Goal: Information Seeking & Learning: Learn about a topic

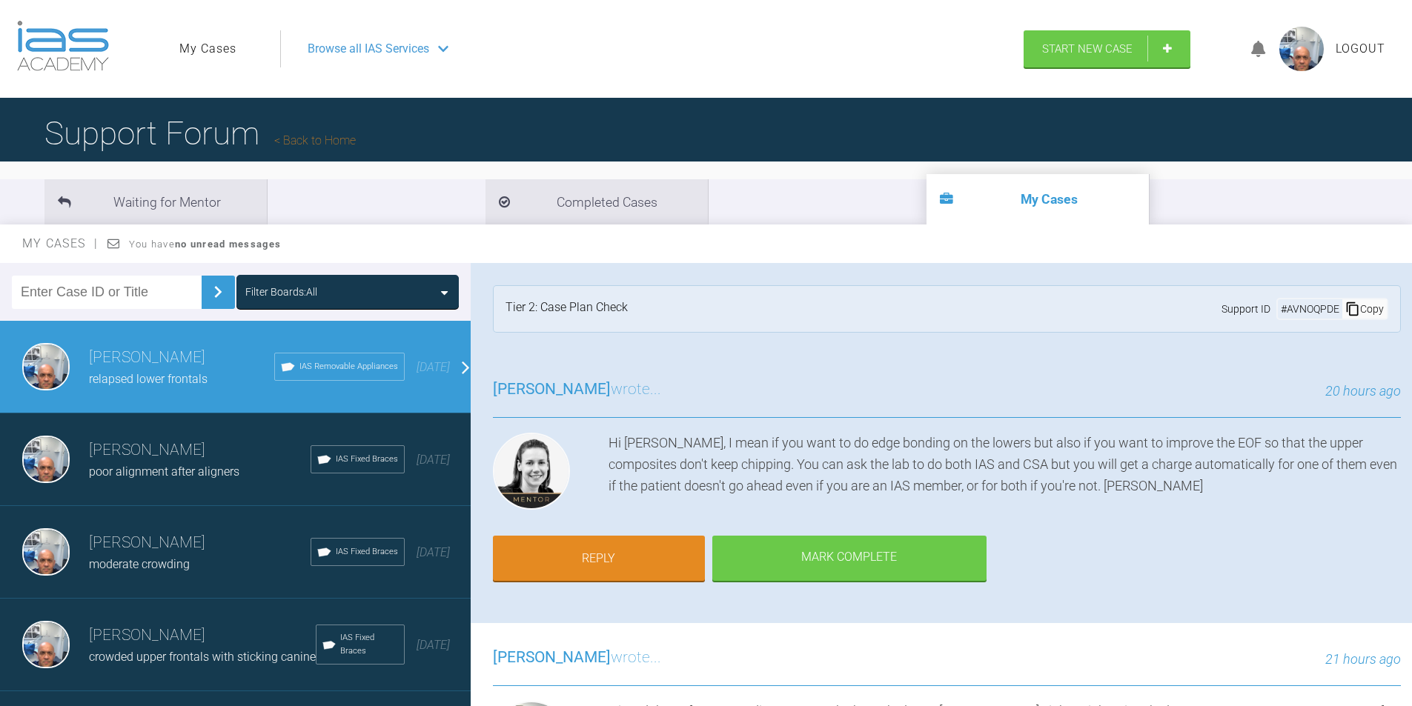
click at [344, 45] on span "Browse all IAS Services" at bounding box center [369, 48] width 122 height 19
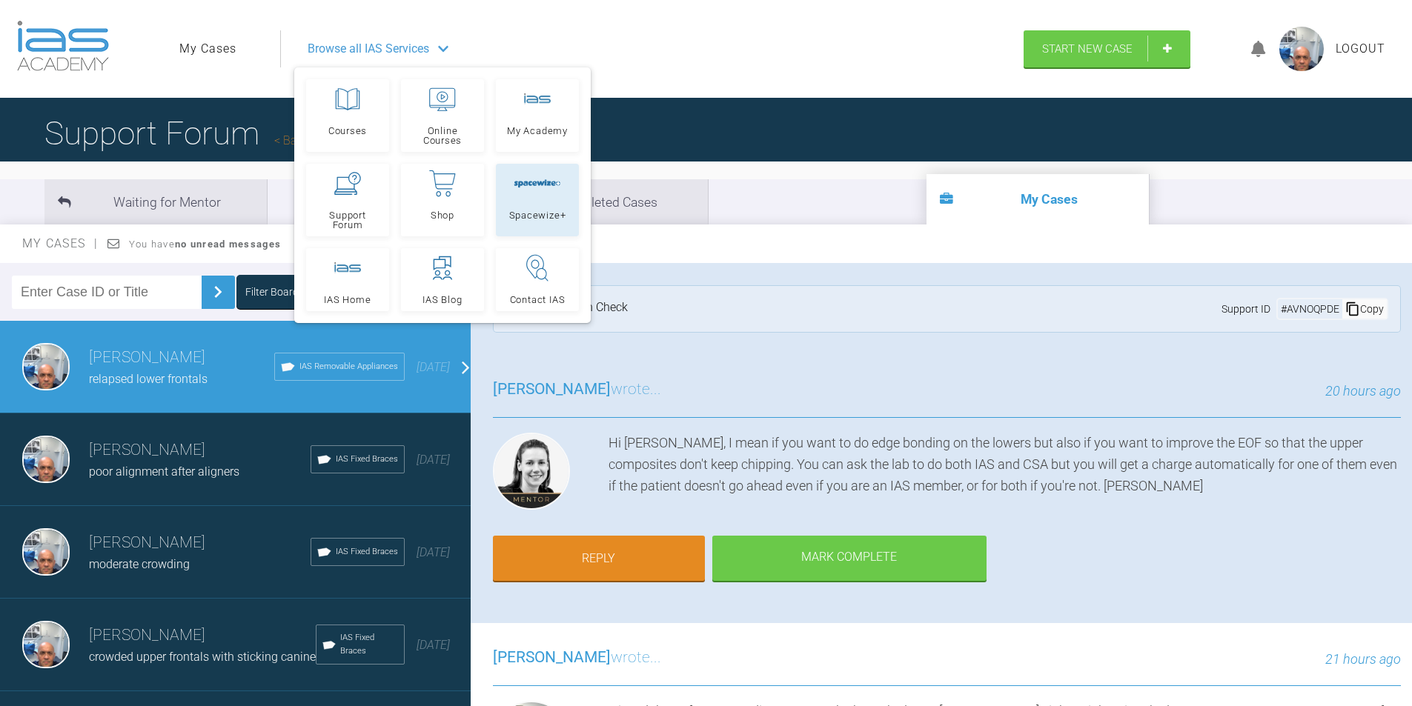
click at [531, 200] on link "Spacewize+" at bounding box center [537, 200] width 83 height 73
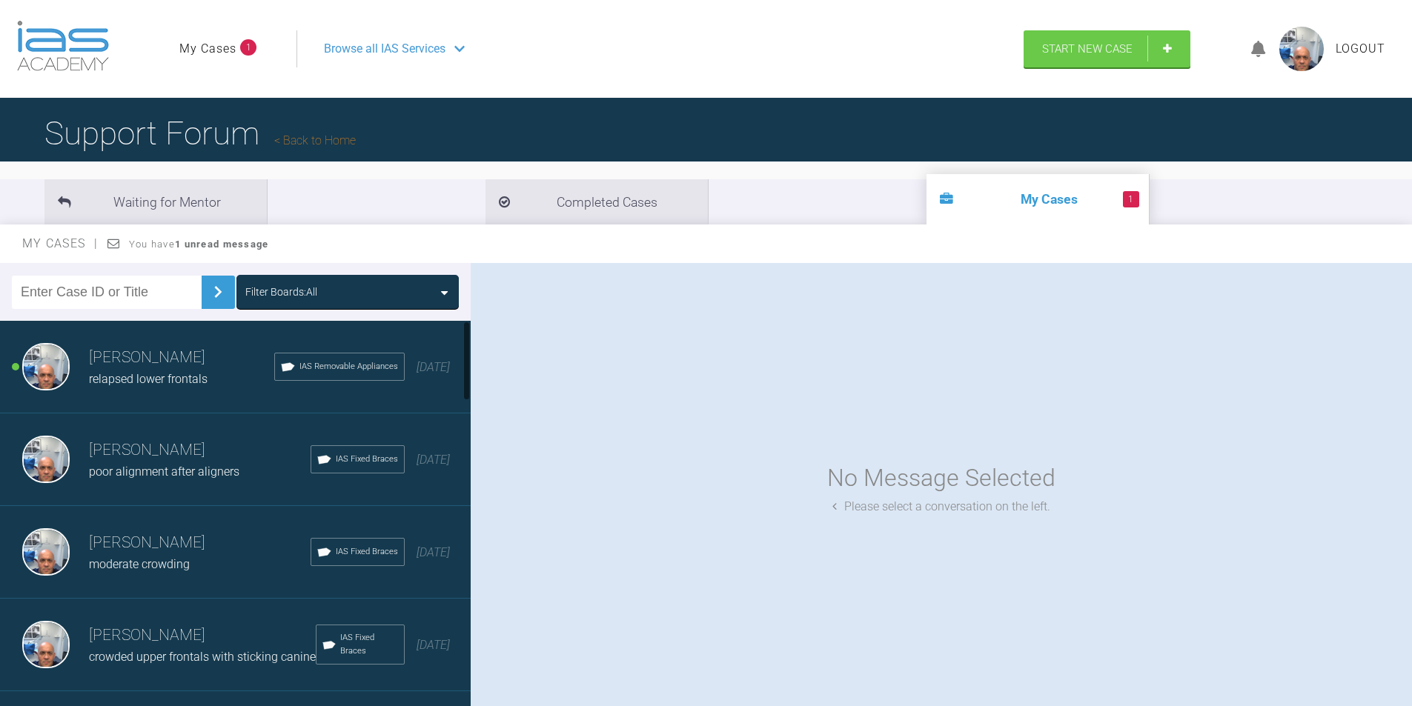
click at [145, 371] on div "relapsed lower frontals" at bounding box center [181, 379] width 185 height 19
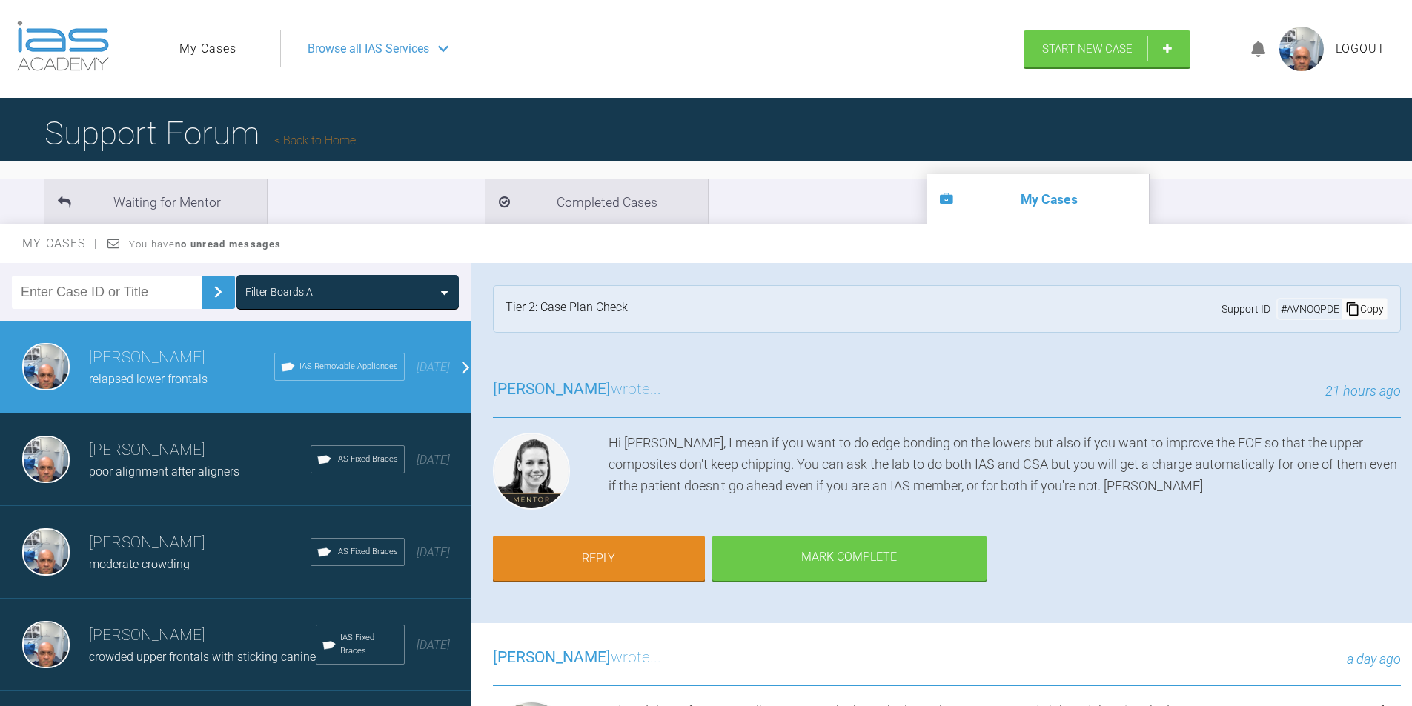
click at [1352, 308] on div "Copy" at bounding box center [1364, 308] width 44 height 19
